Goal: Complete application form

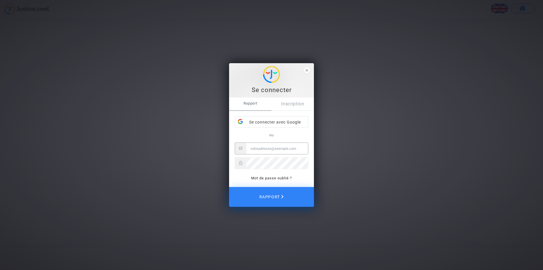
type input "[EMAIL_ADDRESS][DOMAIN_NAME]"
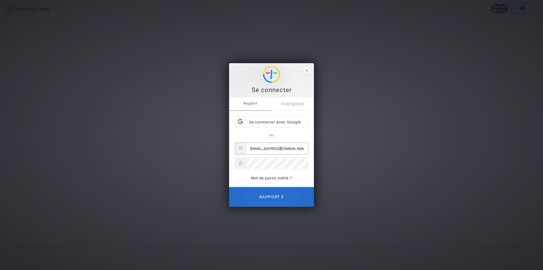
click at [269, 197] on font "Rapport" at bounding box center [269, 196] width 20 height 5
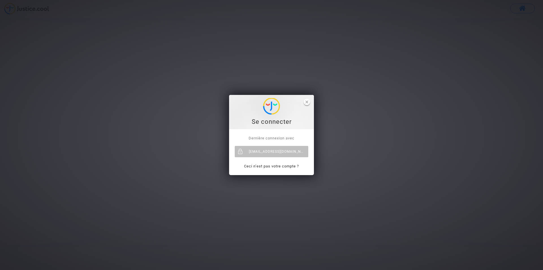
click at [306, 101] on icon "close" at bounding box center [307, 101] width 3 height 3
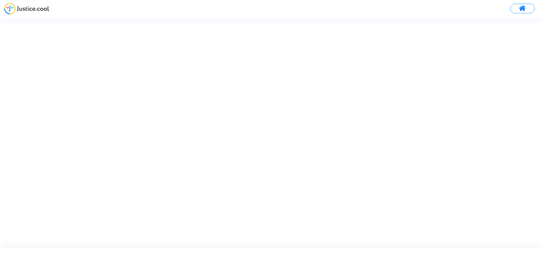
click at [522, 8] on span at bounding box center [522, 8] width 7 height 7
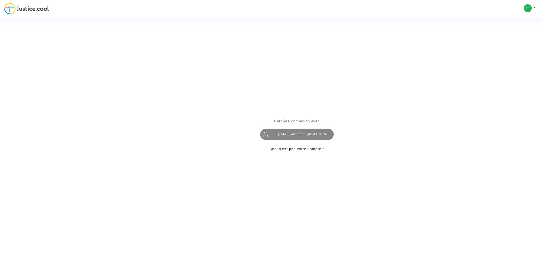
click at [293, 136] on div "[EMAIL_ADDRESS][DOMAIN_NAME]" at bounding box center [297, 133] width 74 height 11
click at [303, 134] on div "[EMAIL_ADDRESS][DOMAIN_NAME]" at bounding box center [297, 133] width 74 height 11
